Goal: Check status: Check status

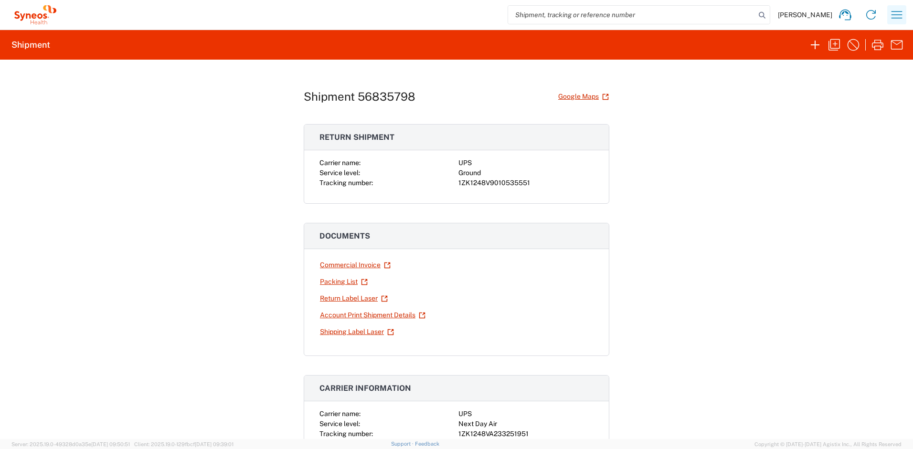
click at [894, 18] on icon "button" at bounding box center [897, 14] width 11 height 7
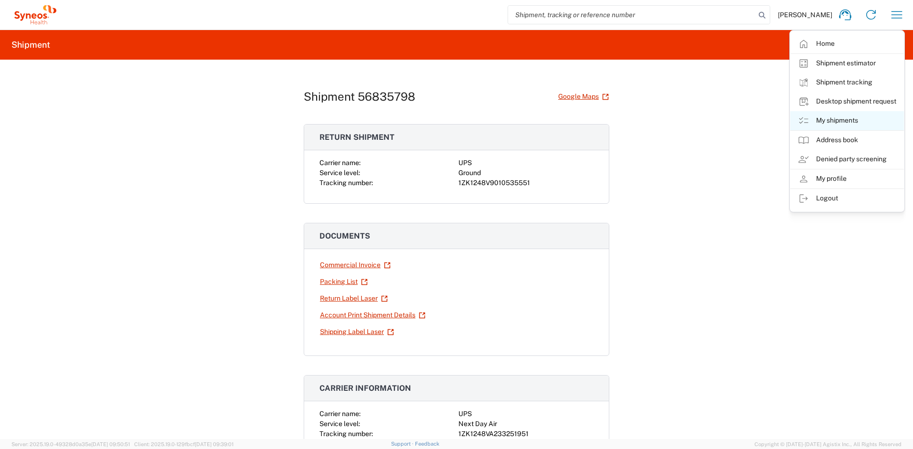
click at [842, 118] on link "My shipments" at bounding box center [847, 120] width 114 height 19
